Goal: Navigation & Orientation: Find specific page/section

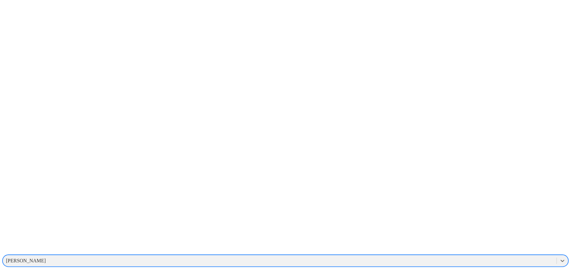
click at [46, 258] on div "[PERSON_NAME]" at bounding box center [26, 261] width 40 height 6
click at [458, 256] on div "REDONDOS" at bounding box center [280, 260] width 554 height 9
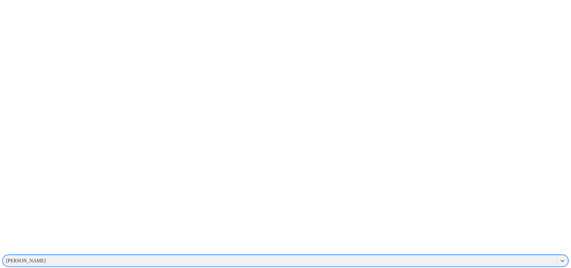
click at [429, 255] on div "[PERSON_NAME]" at bounding box center [286, 261] width 566 height 12
